Goal: Register for event/course

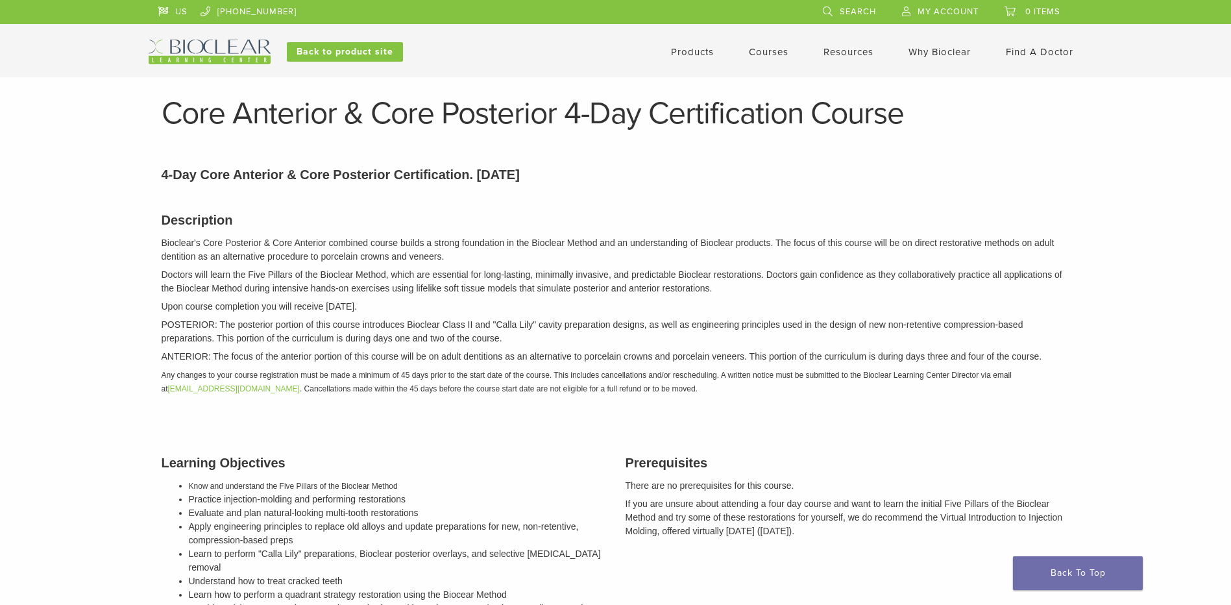
click at [774, 47] on link "Courses" at bounding box center [769, 52] width 40 height 12
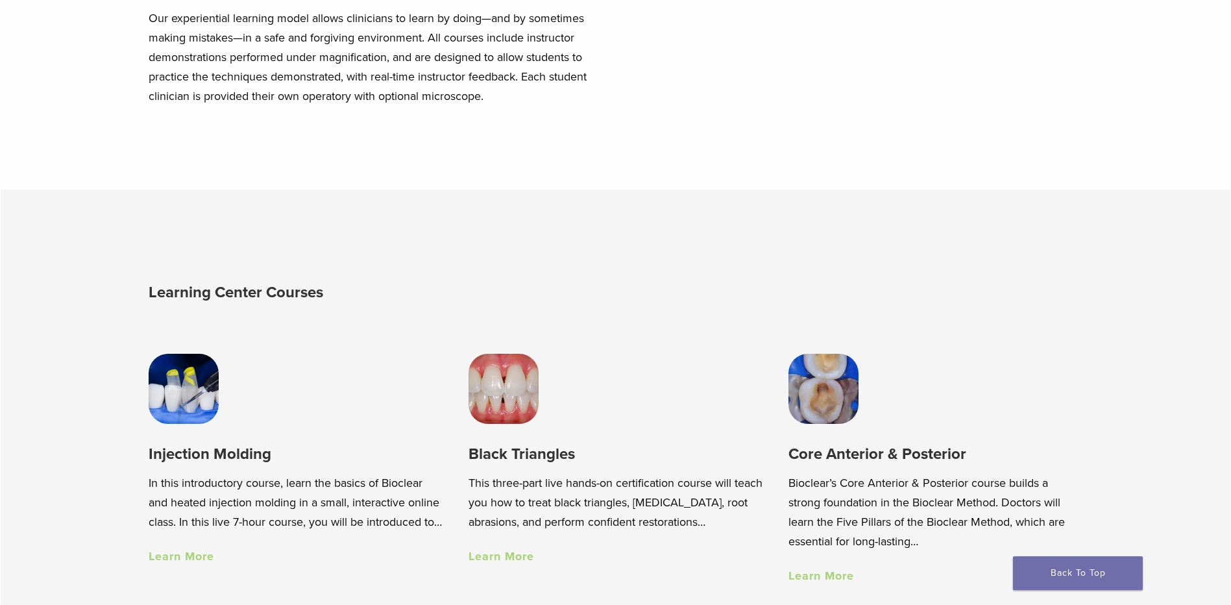
scroll to position [974, 0]
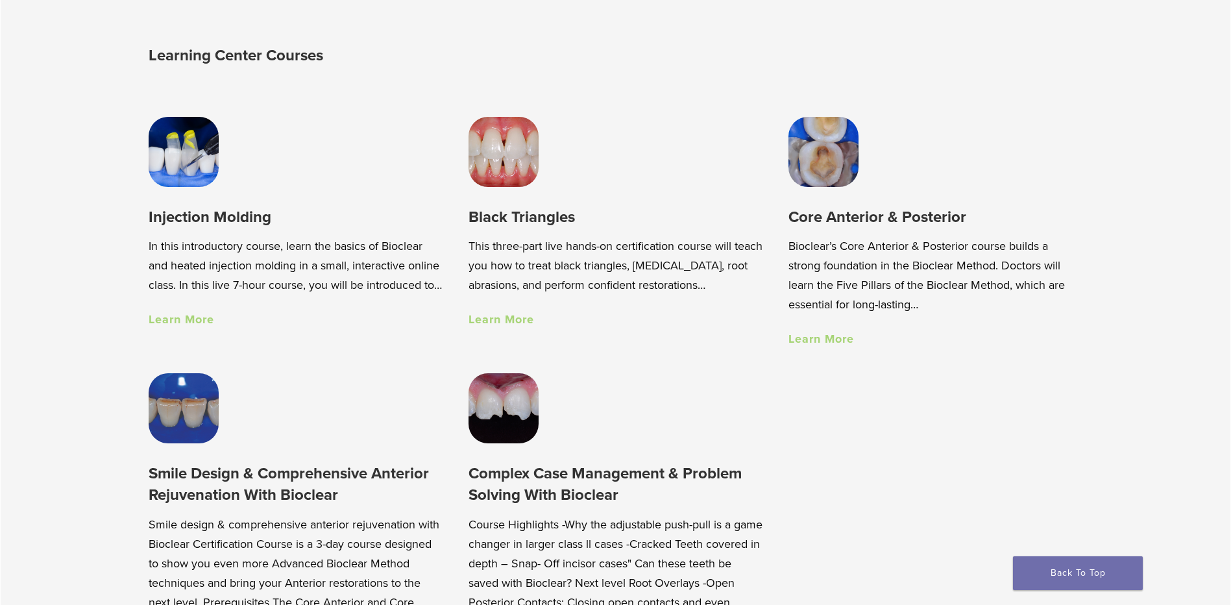
click at [489, 319] on link "Learn More" at bounding box center [502, 319] width 66 height 14
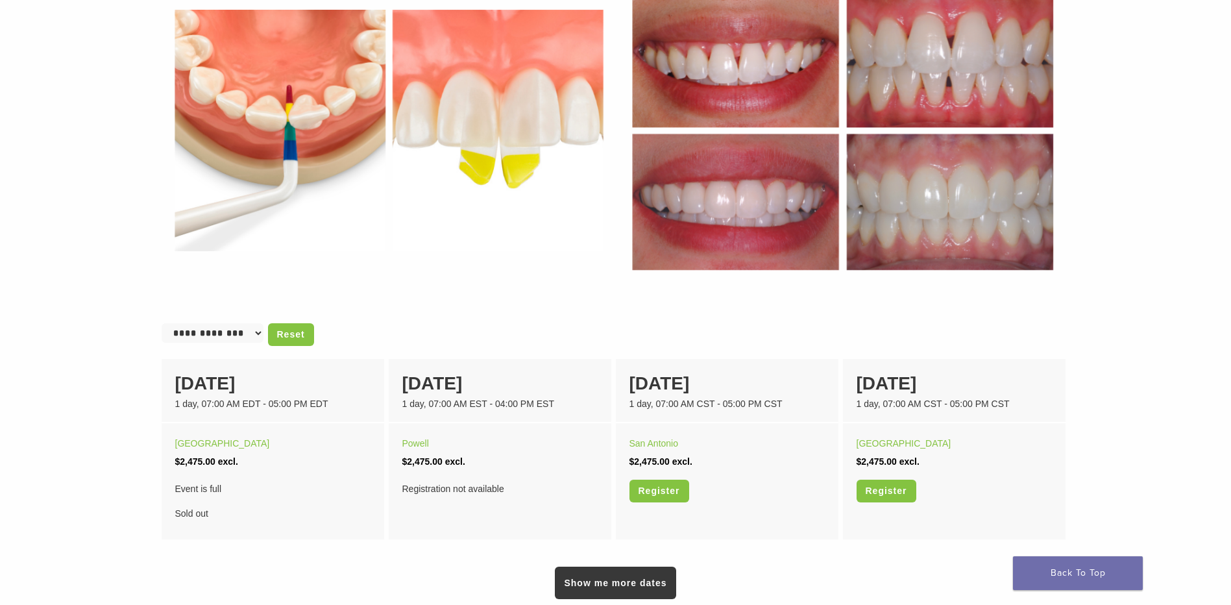
scroll to position [714, 0]
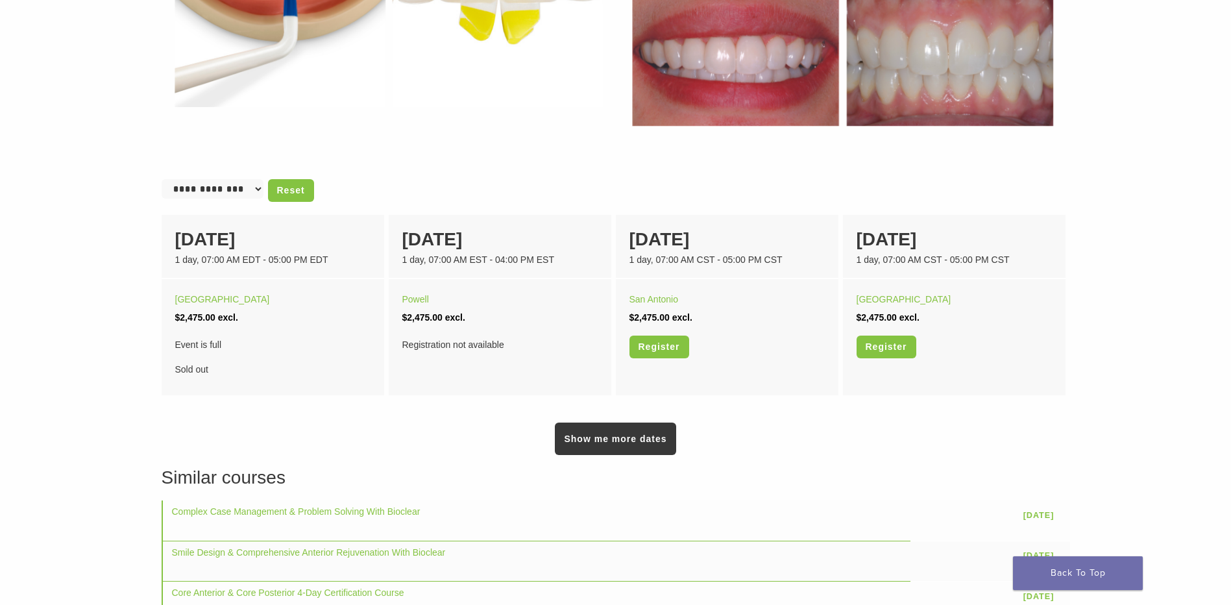
click at [71, 203] on main "In Person Black Triangle Certification Hands-on Course Section builder not enab…" at bounding box center [615, 36] width 1231 height 1304
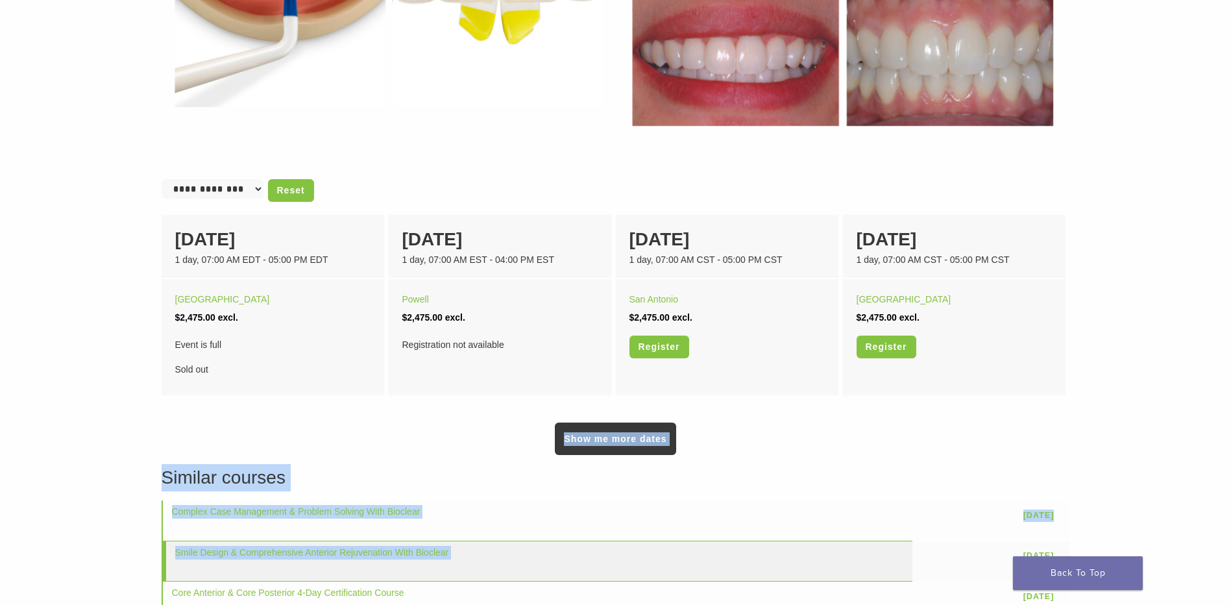
drag, startPoint x: 71, startPoint y: 203, endPoint x: 761, endPoint y: 552, distance: 774.0
click at [761, 552] on main "In Person Black Triangle Certification Hands-on Course Section builder not enab…" at bounding box center [615, 36] width 1231 height 1304
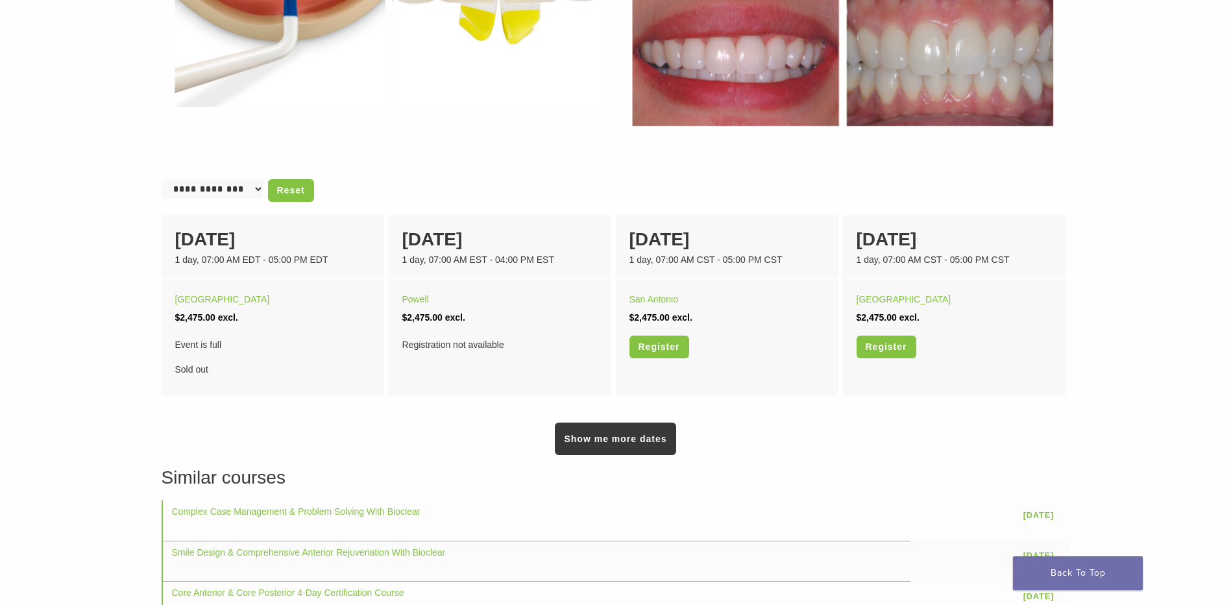
click at [55, 192] on main "In Person Black Triangle Certification Hands-on Course Section builder not enab…" at bounding box center [615, 36] width 1231 height 1304
drag, startPoint x: 55, startPoint y: 192, endPoint x: 117, endPoint y: 241, distance: 78.6
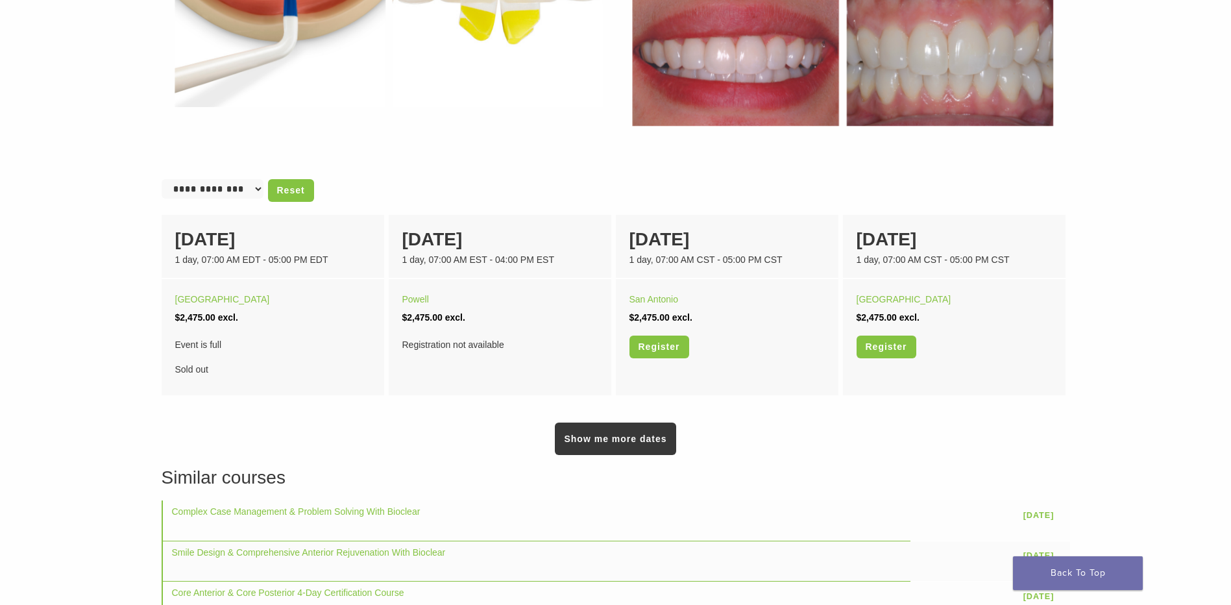
click at [117, 241] on main "In Person Black Triangle Certification Hands-on Course Section builder not enab…" at bounding box center [615, 36] width 1231 height 1304
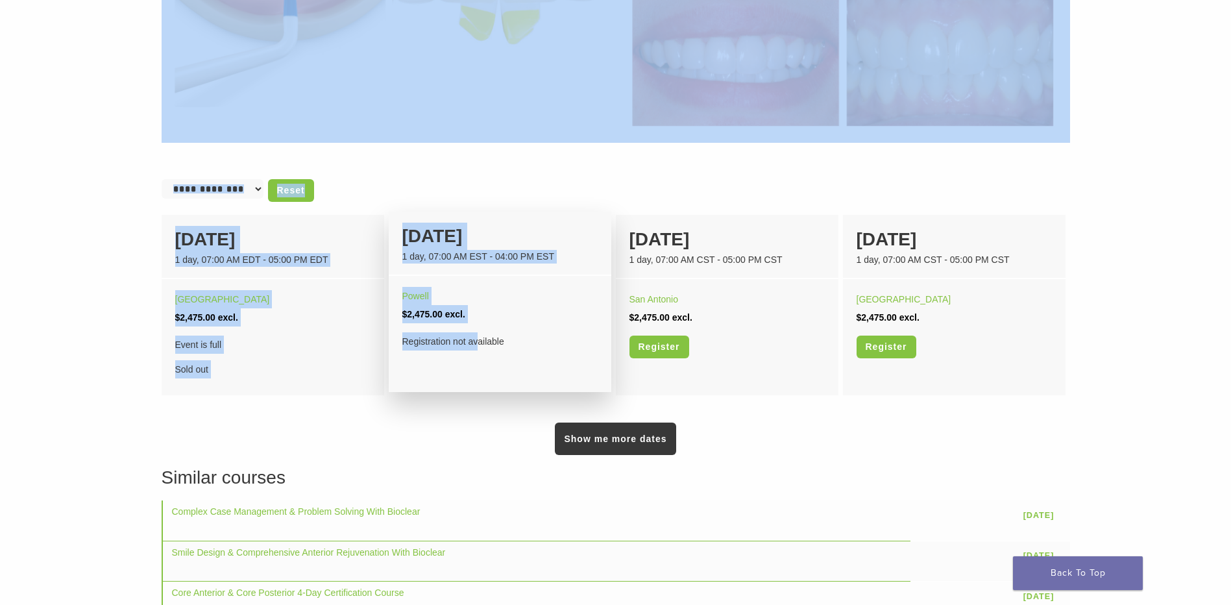
drag, startPoint x: 162, startPoint y: 166, endPoint x: 480, endPoint y: 348, distance: 366.4
click at [480, 348] on div "The Black Triangle Certification course is a three-part course. Description Thi…" at bounding box center [616, 55] width 935 height 1267
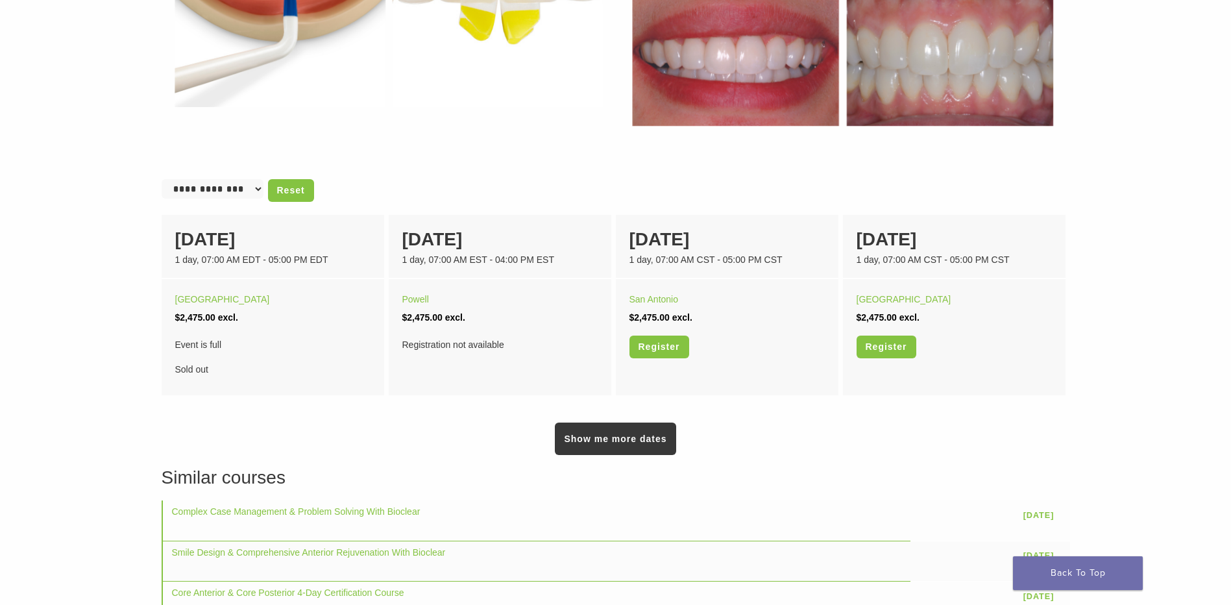
click at [37, 232] on main "In Person Black Triangle Certification Hands-on Course Section builder not enab…" at bounding box center [615, 36] width 1231 height 1304
click at [45, 230] on main "In Person Black Triangle Certification Hands-on Course Section builder not enab…" at bounding box center [615, 36] width 1231 height 1304
click at [585, 438] on link "Show me more dates" at bounding box center [615, 439] width 121 height 32
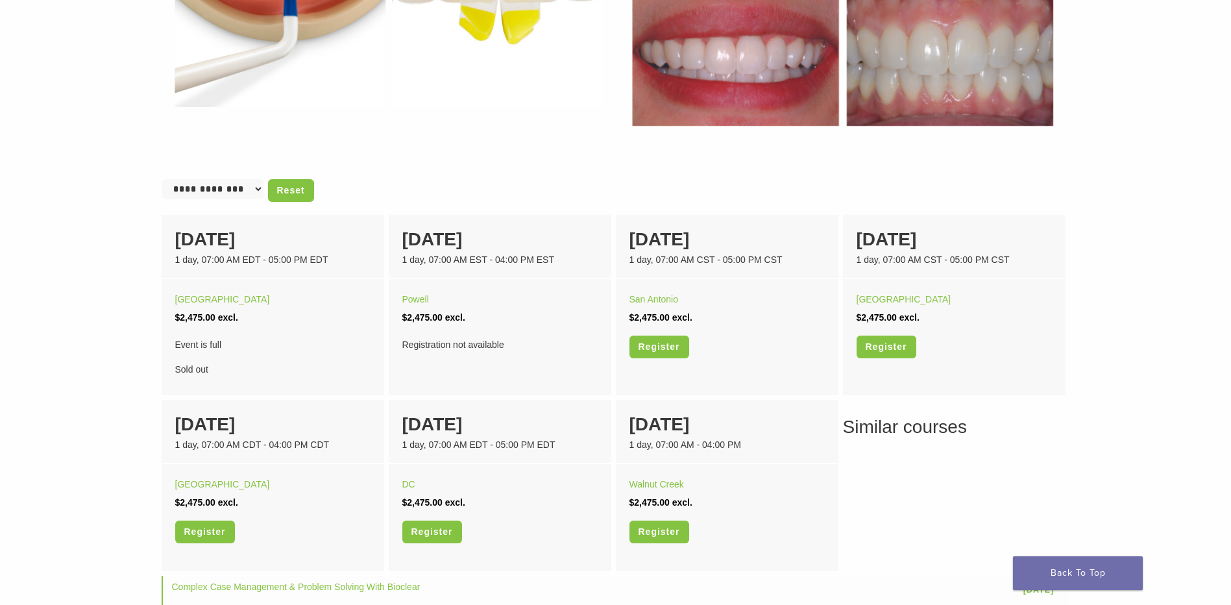
click at [86, 356] on main "In Person Black Triangle Certification Hands-on Course Section builder not enab…" at bounding box center [615, 73] width 1231 height 1379
drag, startPoint x: 105, startPoint y: 214, endPoint x: 106, endPoint y: 241, distance: 27.3
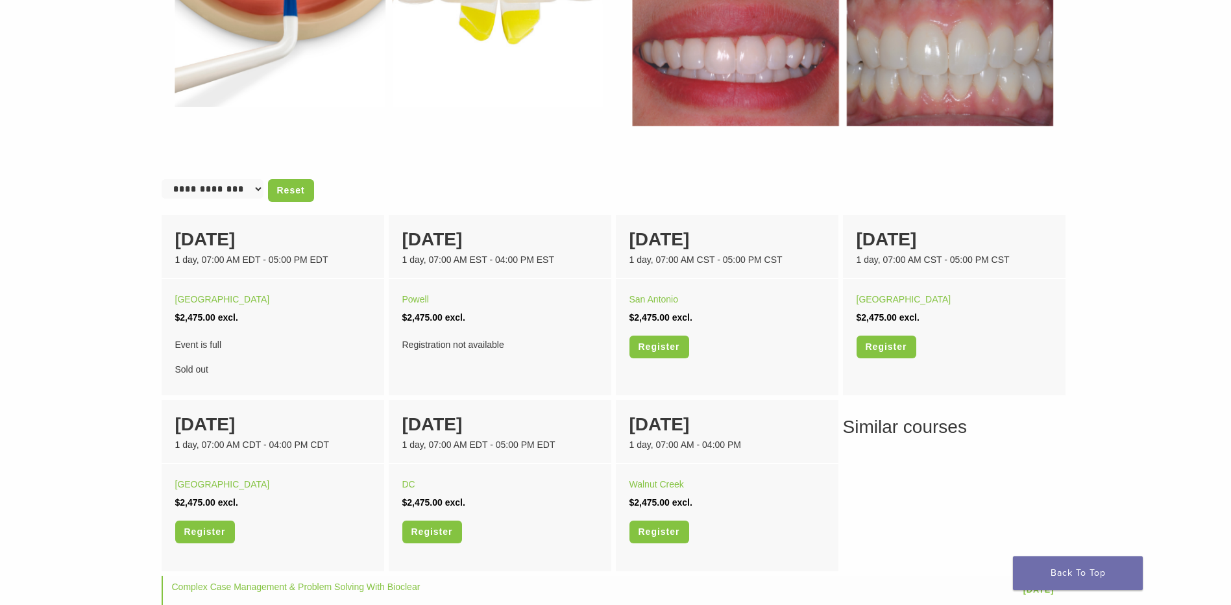
click at [105, 217] on main "In Person Black Triangle Certification Hands-on Course Section builder not enab…" at bounding box center [615, 73] width 1231 height 1379
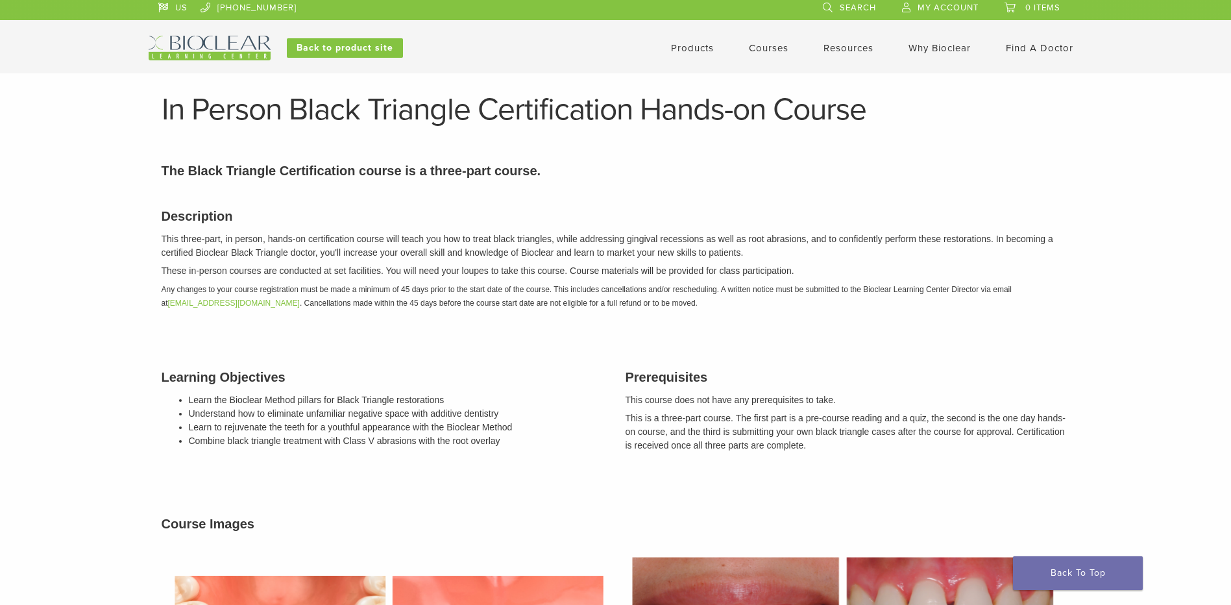
scroll to position [0, 0]
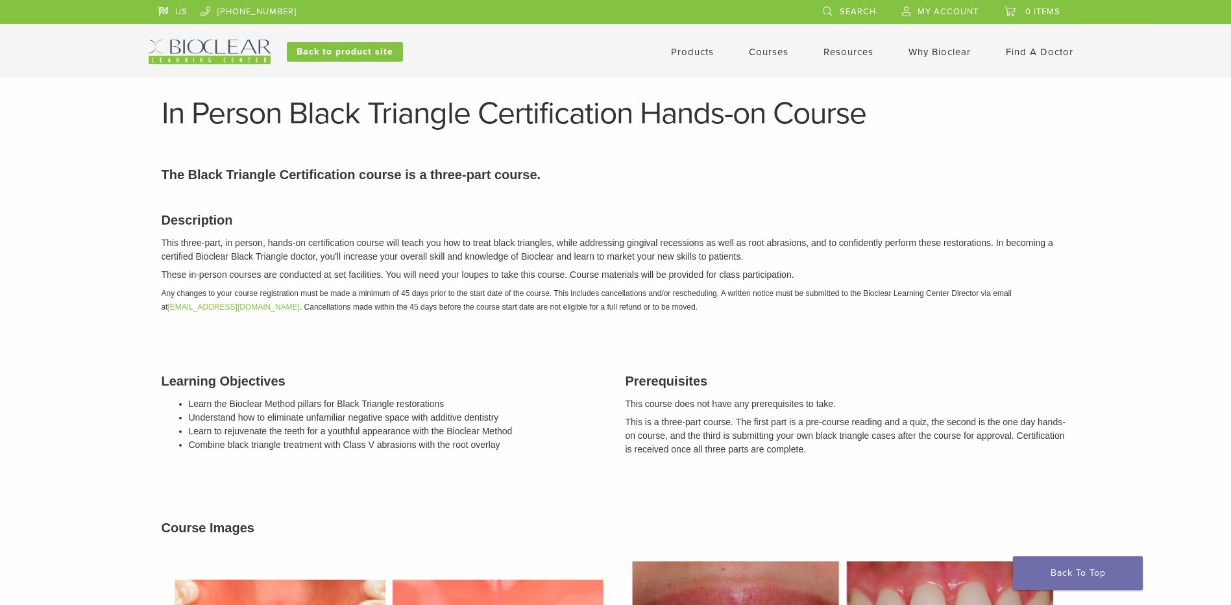
click at [789, 449] on p "This is a three-part course. The first part is a pre-course reading and a quiz,…" at bounding box center [848, 435] width 445 height 41
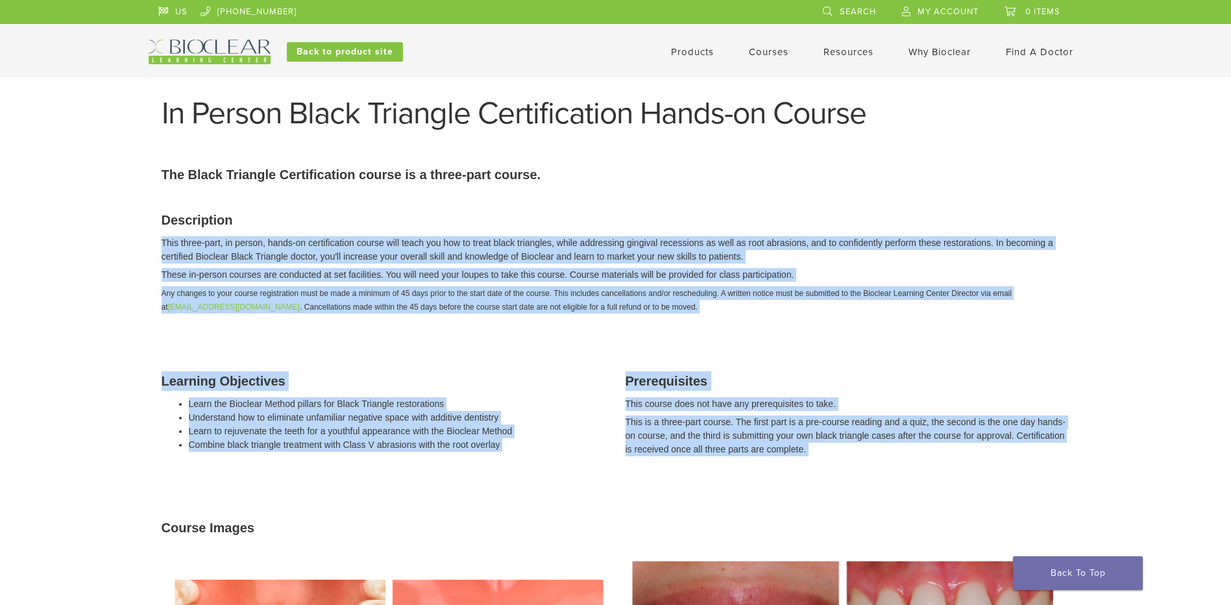
drag, startPoint x: 789, startPoint y: 449, endPoint x: 732, endPoint y: 252, distance: 205.6
click at [732, 252] on div "Description This three-part, in person, hands-on certification course will teac…" at bounding box center [616, 546] width 928 height 704
click at [475, 246] on p "This three-part, in person, hands-on certification course will teach you how to…" at bounding box center [616, 249] width 909 height 27
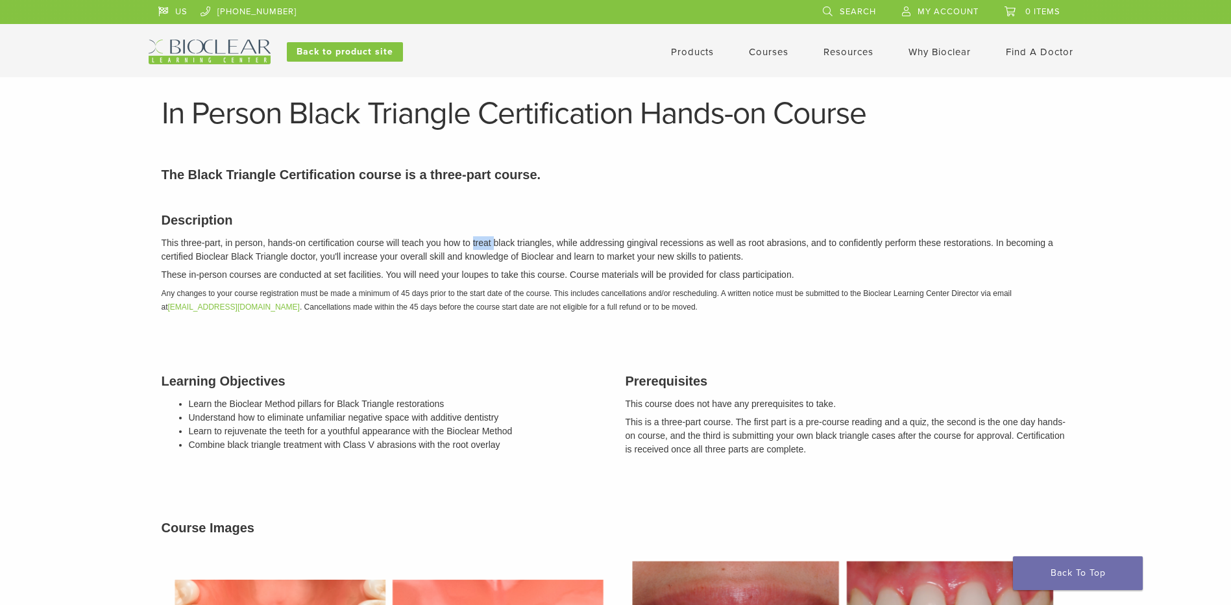
click at [475, 246] on p "This three-part, in person, hands-on certification course will teach you how to…" at bounding box center [616, 249] width 909 height 27
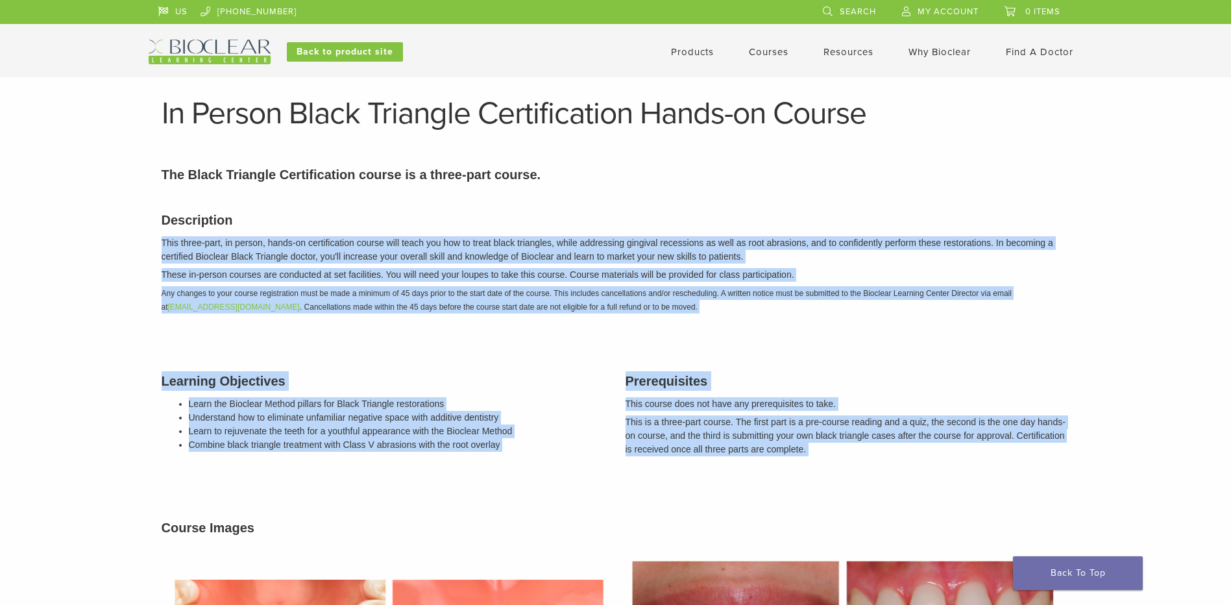
drag, startPoint x: 475, startPoint y: 246, endPoint x: 845, endPoint y: 454, distance: 424.1
click at [845, 454] on div "Description This three-part, in person, hands-on certification course will teac…" at bounding box center [616, 546] width 928 height 704
click at [845, 454] on p "This is a three-part course. The first part is a pre-course reading and a quiz,…" at bounding box center [848, 435] width 445 height 41
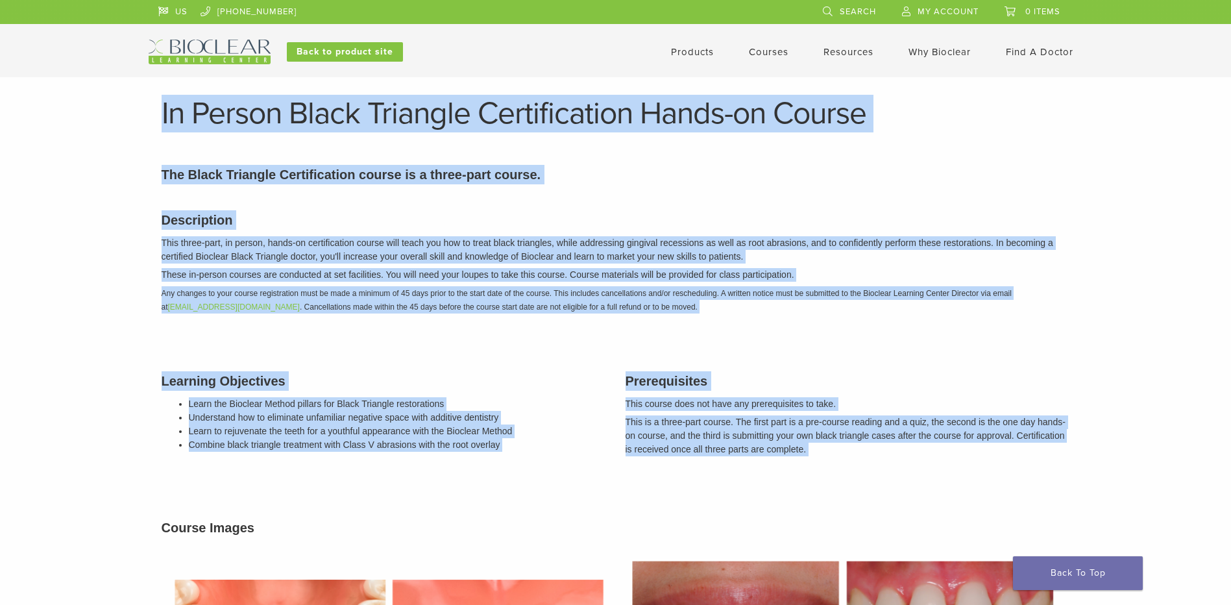
drag, startPoint x: 845, startPoint y: 454, endPoint x: 213, endPoint y: 113, distance: 718.0
click at [213, 113] on h1 "In Person Black Triangle Certification Hands-on Course" at bounding box center [616, 113] width 909 height 31
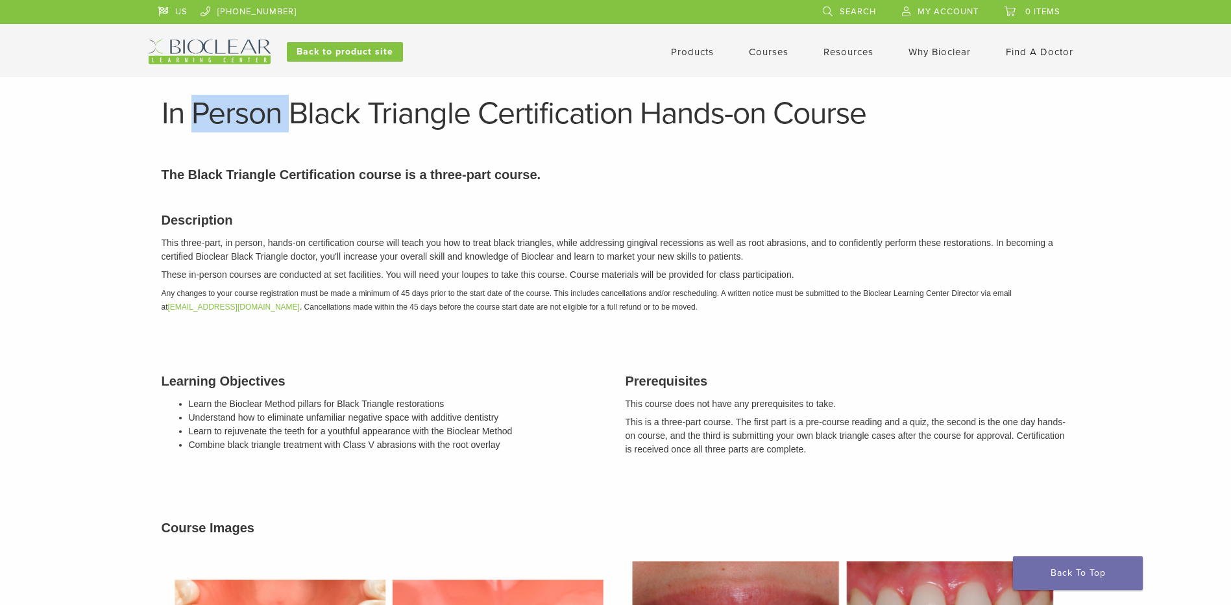
click at [213, 113] on h1 "In Person Black Triangle Certification Hands-on Course" at bounding box center [616, 113] width 909 height 31
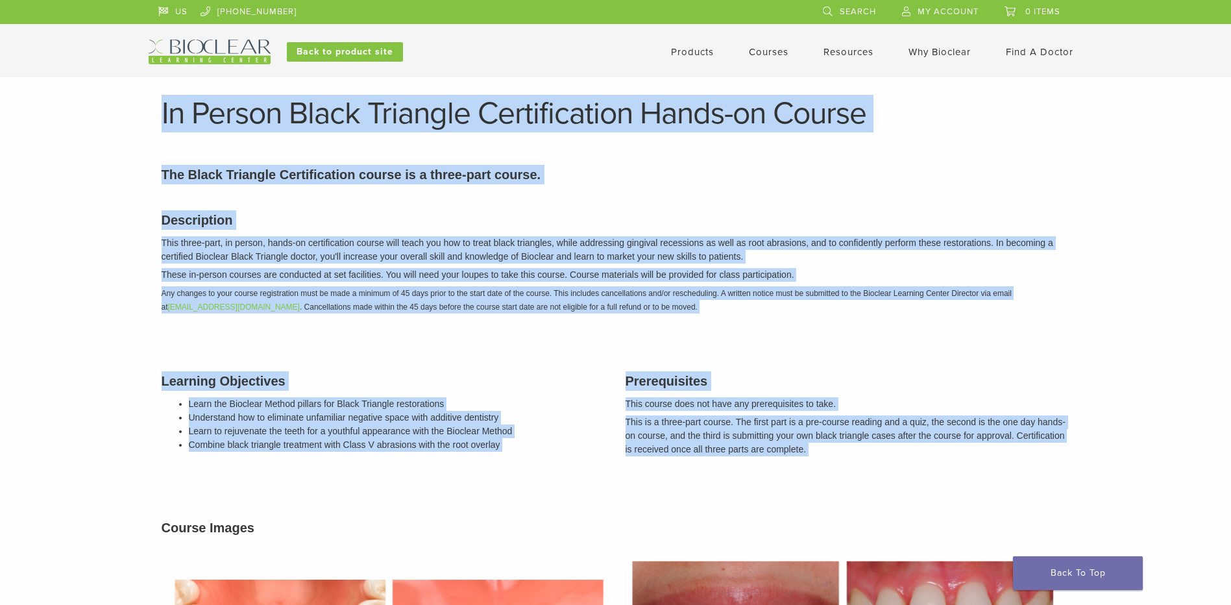
drag, startPoint x: 213, startPoint y: 113, endPoint x: 846, endPoint y: 455, distance: 719.5
click at [846, 455] on p "This is a three-part course. The first part is a pre-course reading and a quiz,…" at bounding box center [848, 435] width 445 height 41
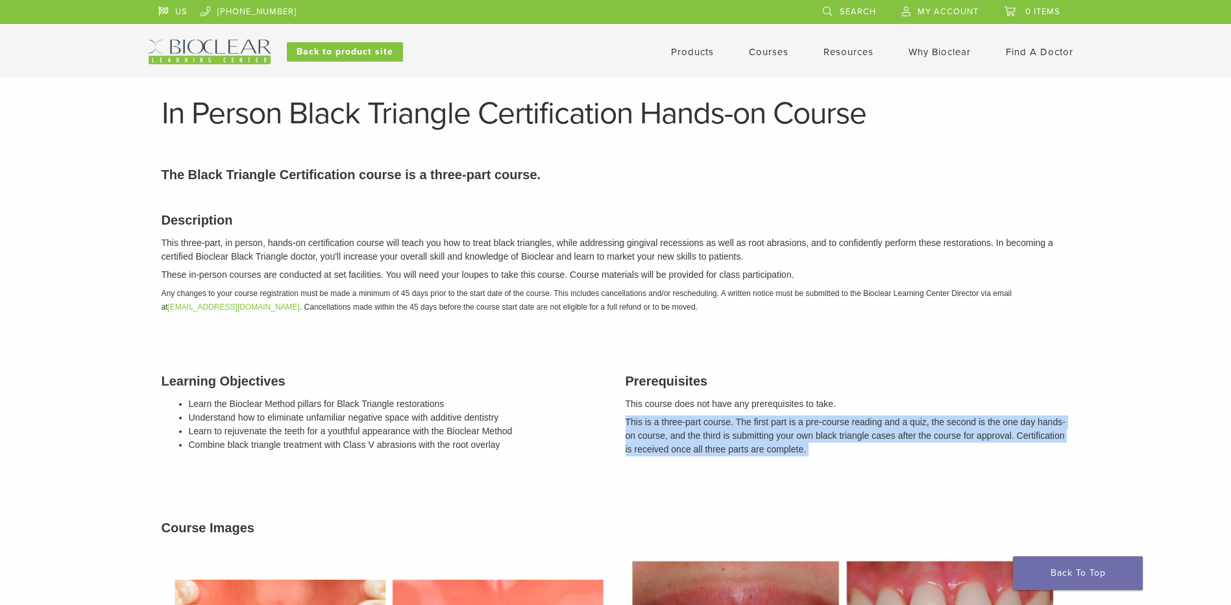
click at [846, 455] on p "This is a three-part course. The first part is a pre-course reading and a quiz,…" at bounding box center [848, 435] width 445 height 41
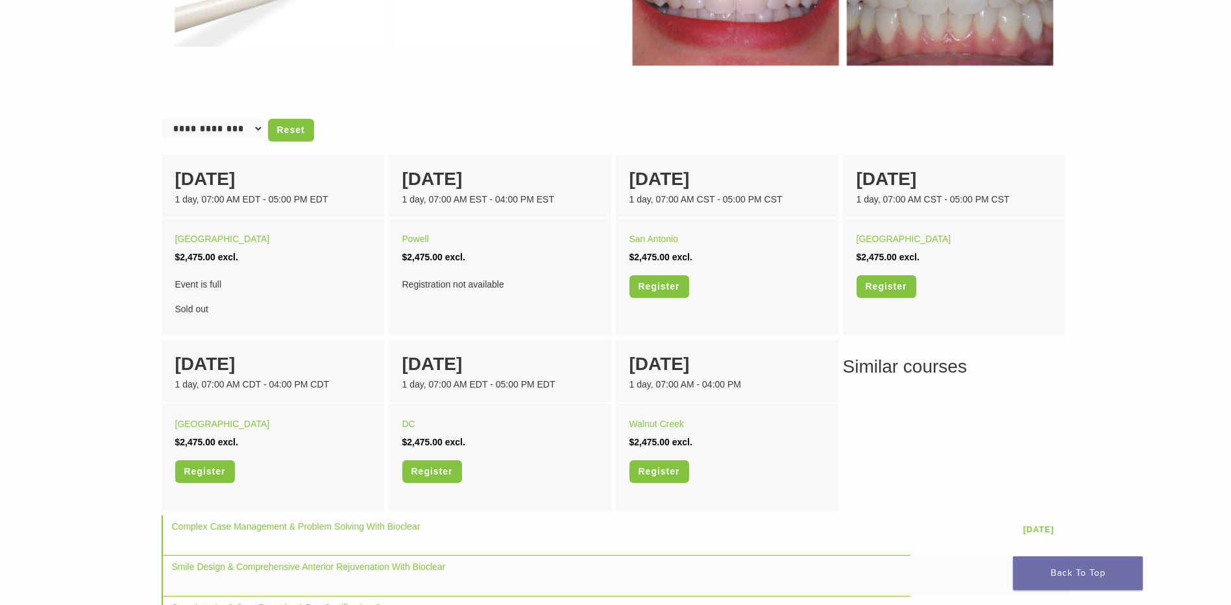
scroll to position [779, 0]
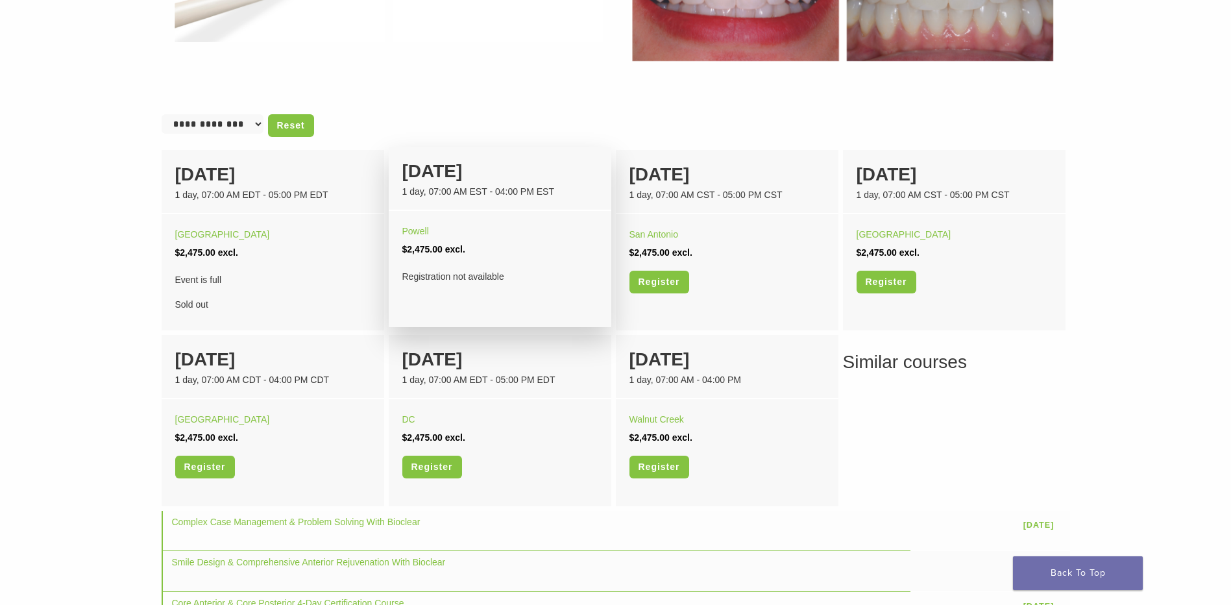
click at [562, 297] on li "14 November 1 day, 07:00 AM EST - 04:00 PM EST Powell $2,475.00 excl. Registrat…" at bounding box center [500, 237] width 223 height 180
click at [436, 171] on div "14 November" at bounding box center [499, 171] width 195 height 27
drag, startPoint x: 436, startPoint y: 171, endPoint x: 486, endPoint y: 296, distance: 134.0
click at [486, 296] on li "14 November 1 day, 07:00 AM EST - 04:00 PM EST Powell $2,475.00 excl. Registrat…" at bounding box center [500, 237] width 223 height 180
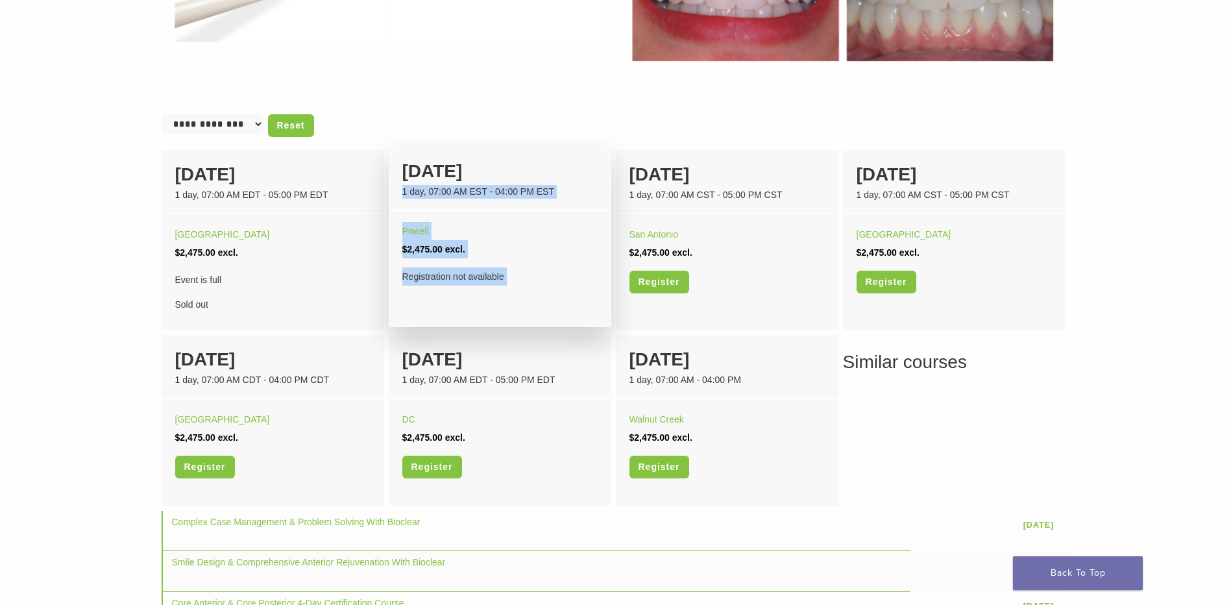
click at [486, 296] on div "Powell $2,475.00 excl. Registration not available" at bounding box center [500, 254] width 223 height 86
